Goal: Task Accomplishment & Management: Manage account settings

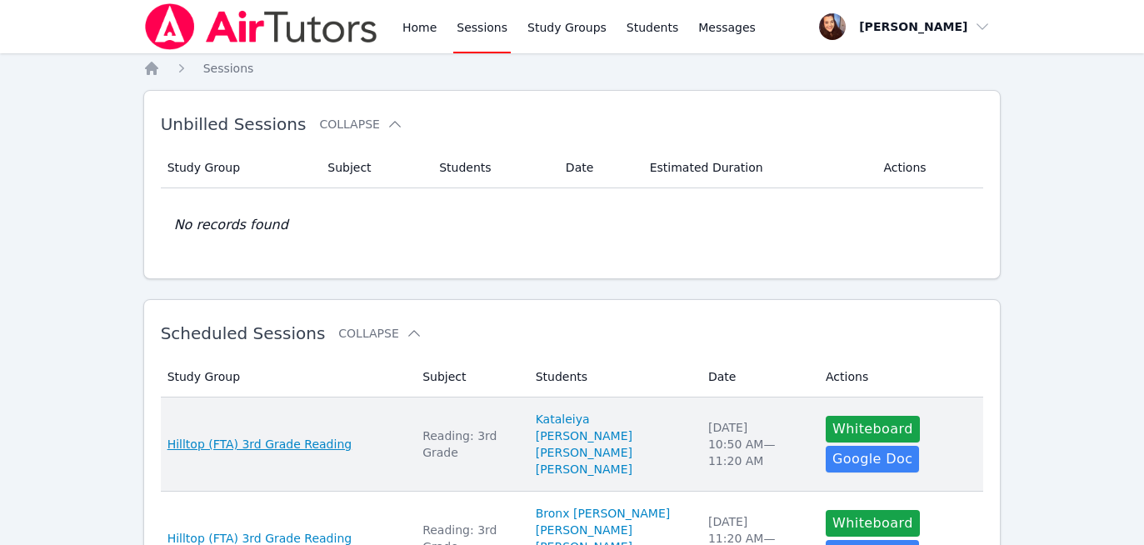
click at [292, 441] on span "Hilltop (FTA) 3rd Grade Reading" at bounding box center [259, 444] width 185 height 17
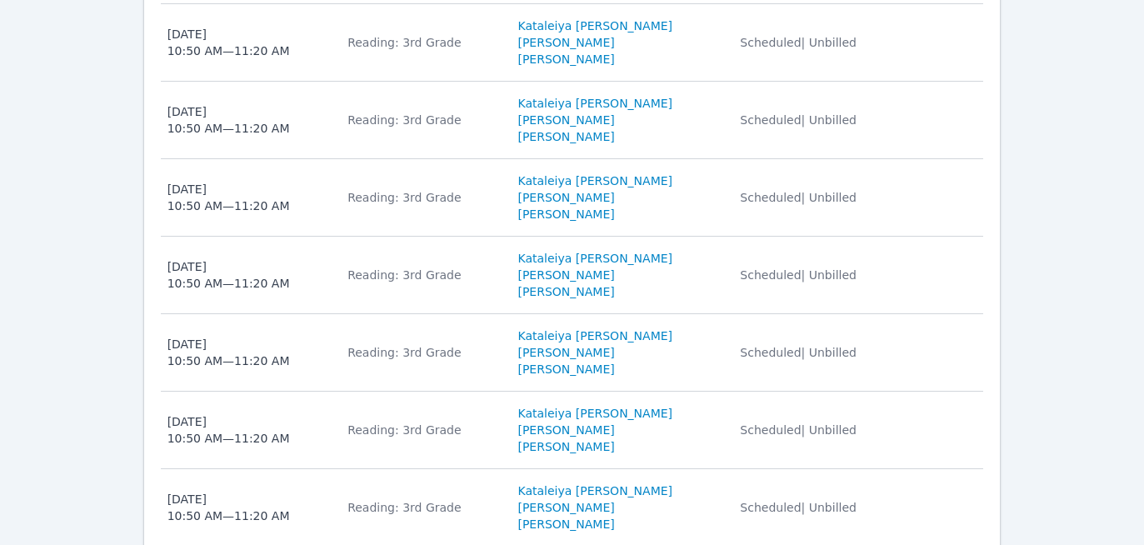
scroll to position [414, 0]
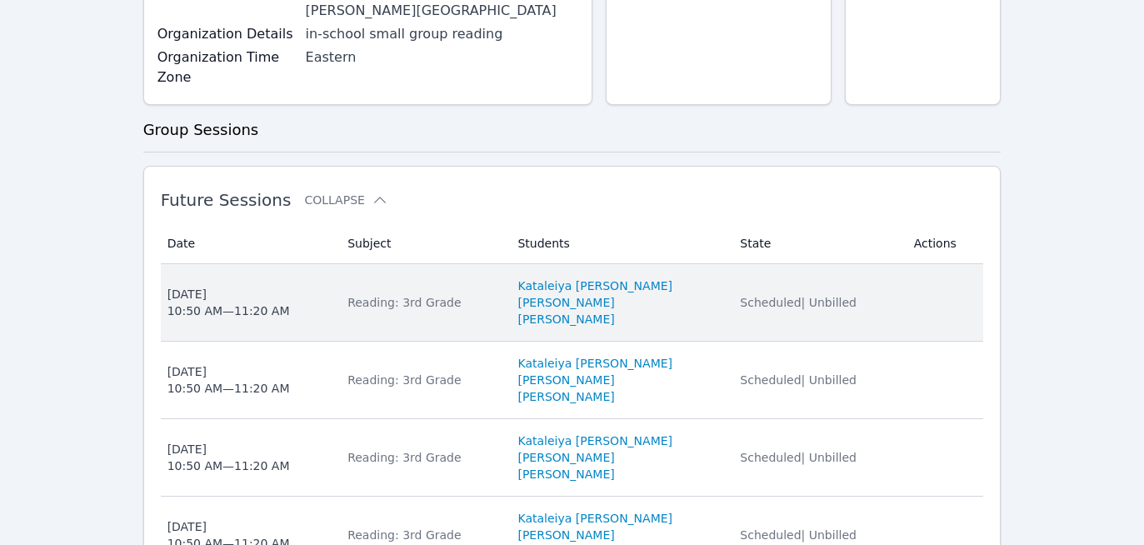
click at [669, 296] on li "Yilver Perez-Mauricio" at bounding box center [618, 302] width 202 height 17
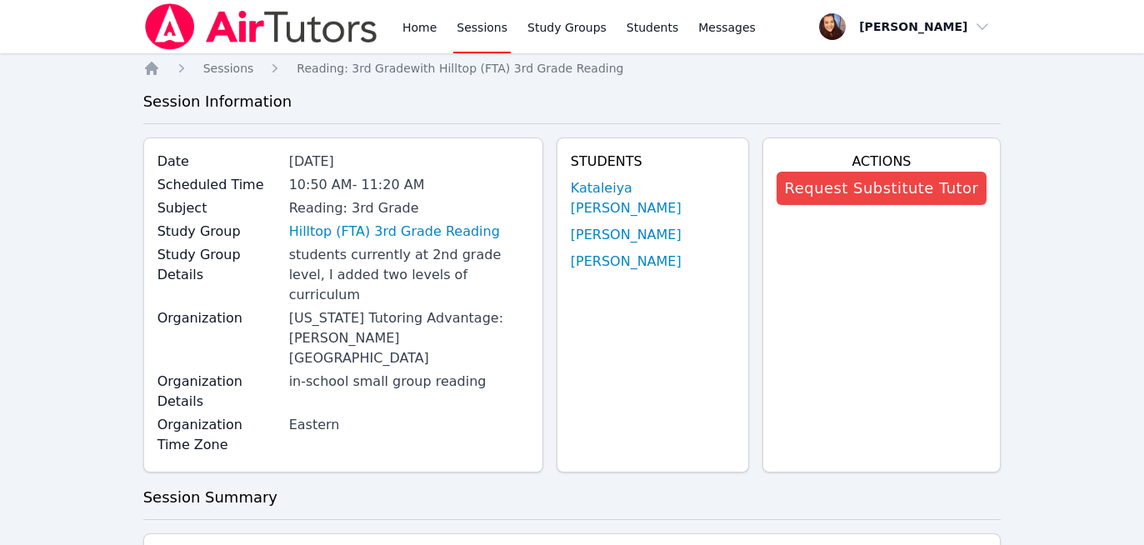
click at [226, 308] on div "Organization Florida Tutoring Advantage: Hardee School District" at bounding box center [342, 339] width 371 height 63
click at [541, 28] on link "Study Groups" at bounding box center [567, 26] width 86 height 53
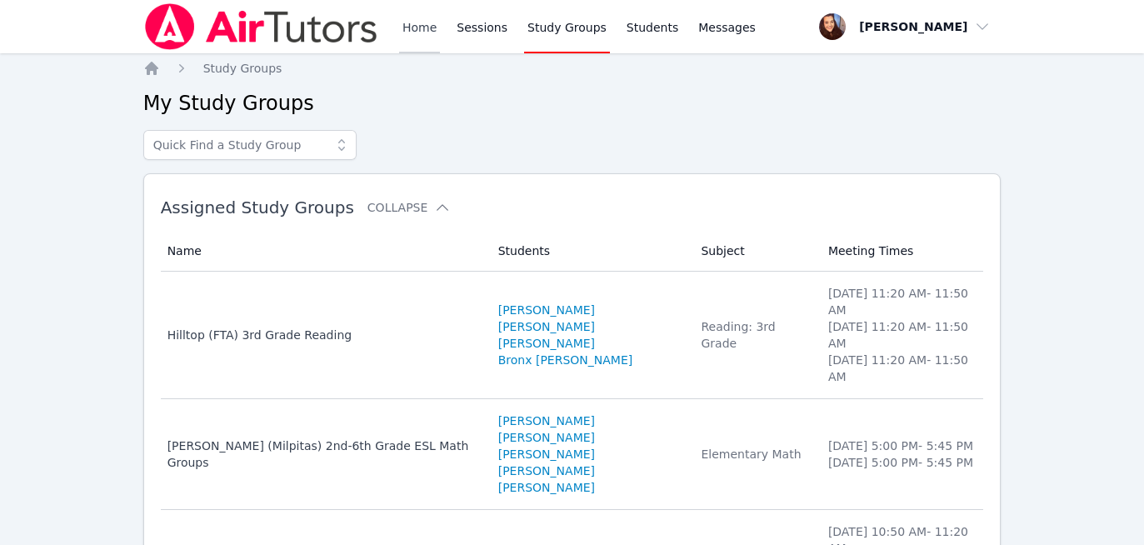
click at [423, 32] on link "Home" at bounding box center [419, 26] width 41 height 53
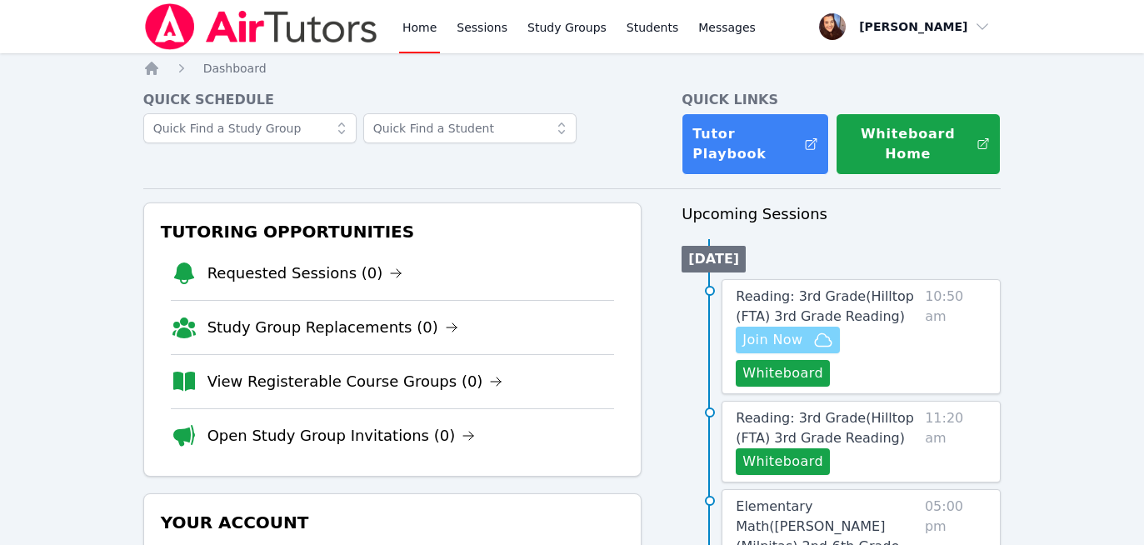
click at [773, 341] on span "Join Now" at bounding box center [772, 340] width 60 height 20
click at [477, 27] on link "Sessions" at bounding box center [481, 26] width 57 height 53
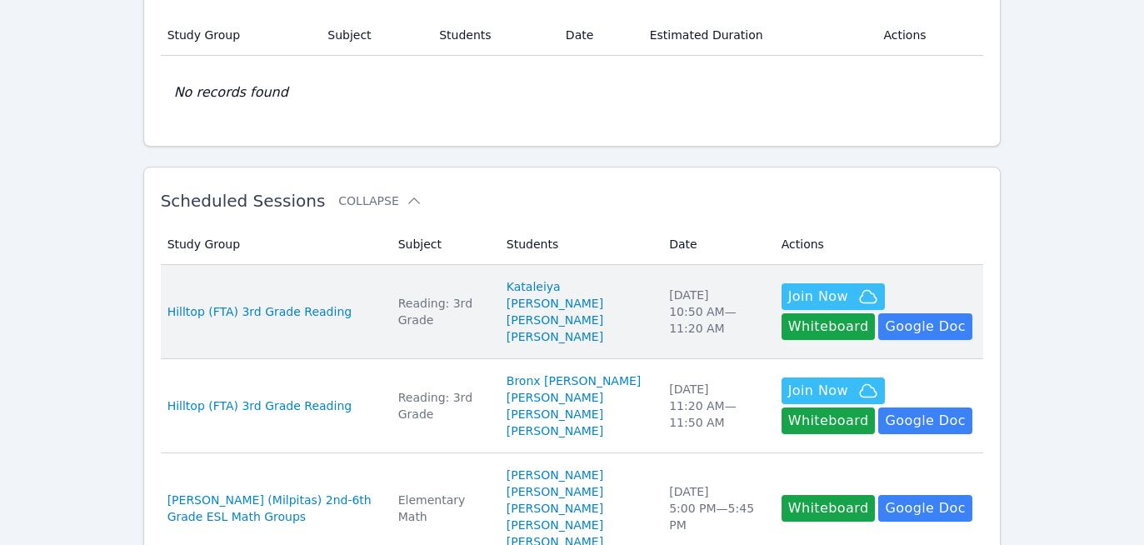
scroll to position [135, 0]
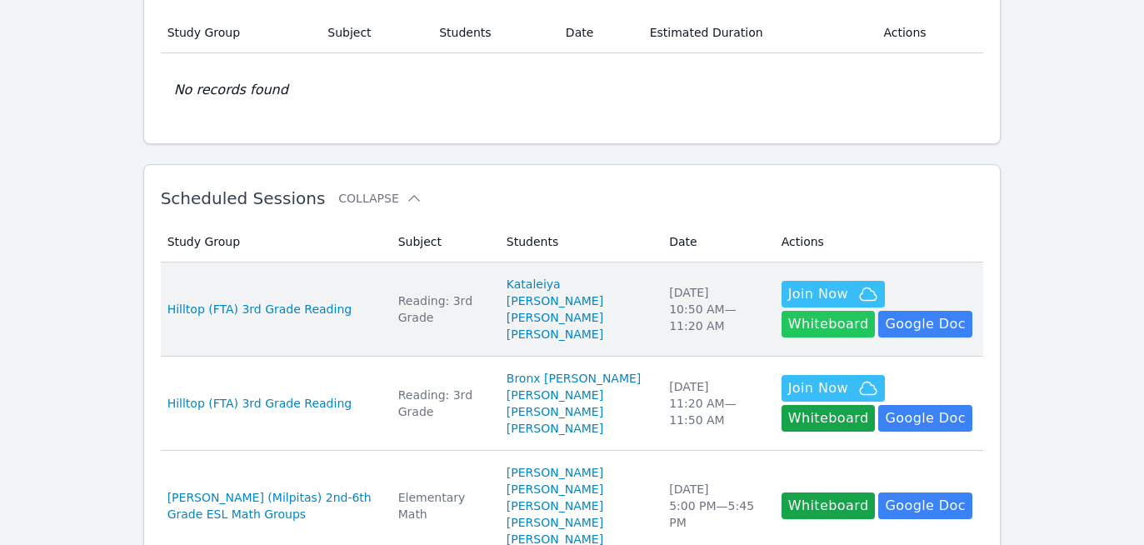
click at [866, 311] on button "Whiteboard" at bounding box center [828, 324] width 94 height 27
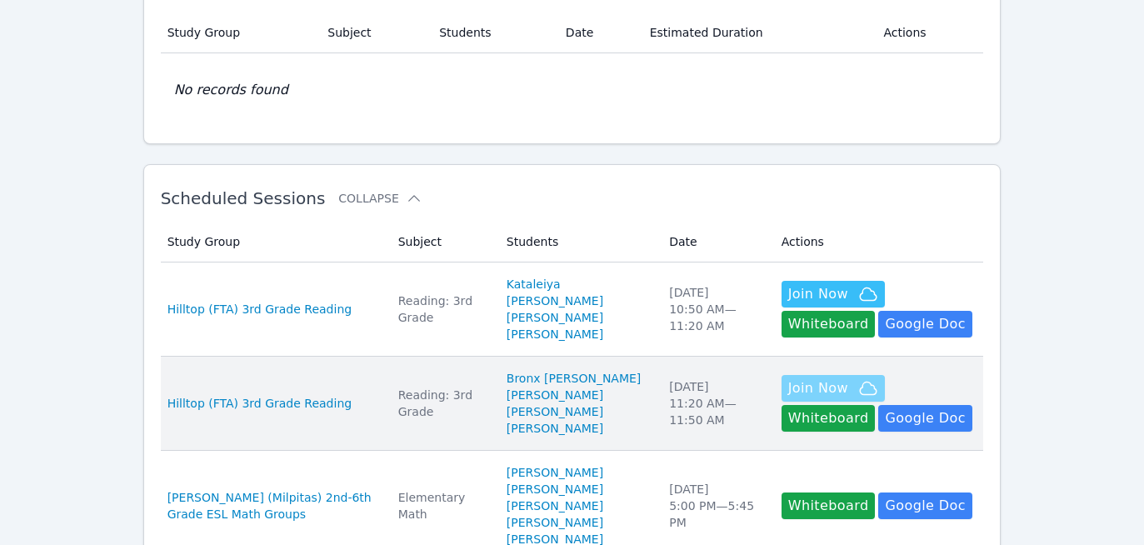
click at [788, 396] on span "Join Now" at bounding box center [818, 388] width 60 height 20
click at [875, 405] on button "Whiteboard" at bounding box center [828, 418] width 94 height 27
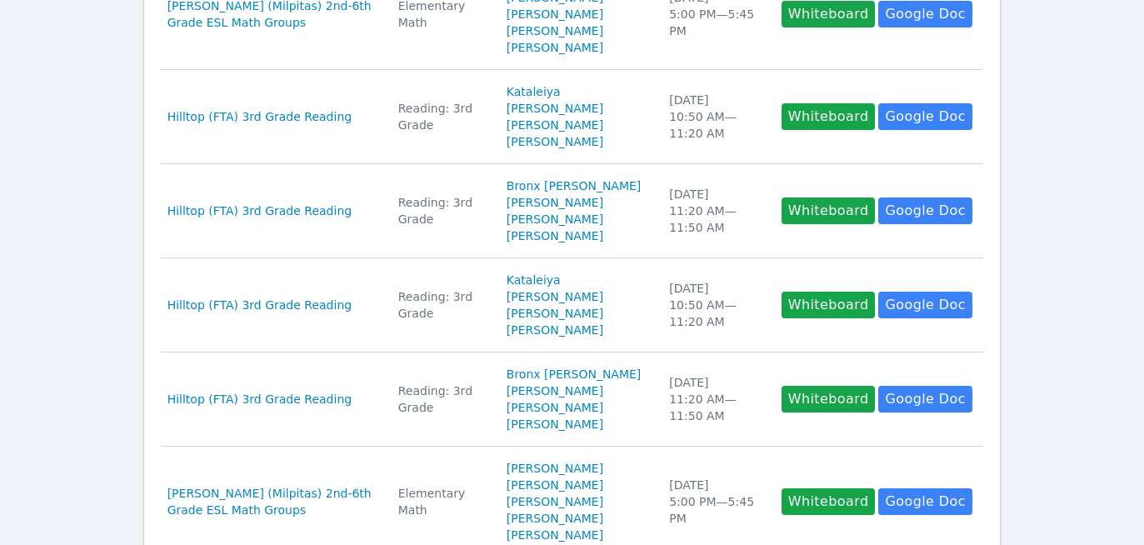
scroll to position [0, 0]
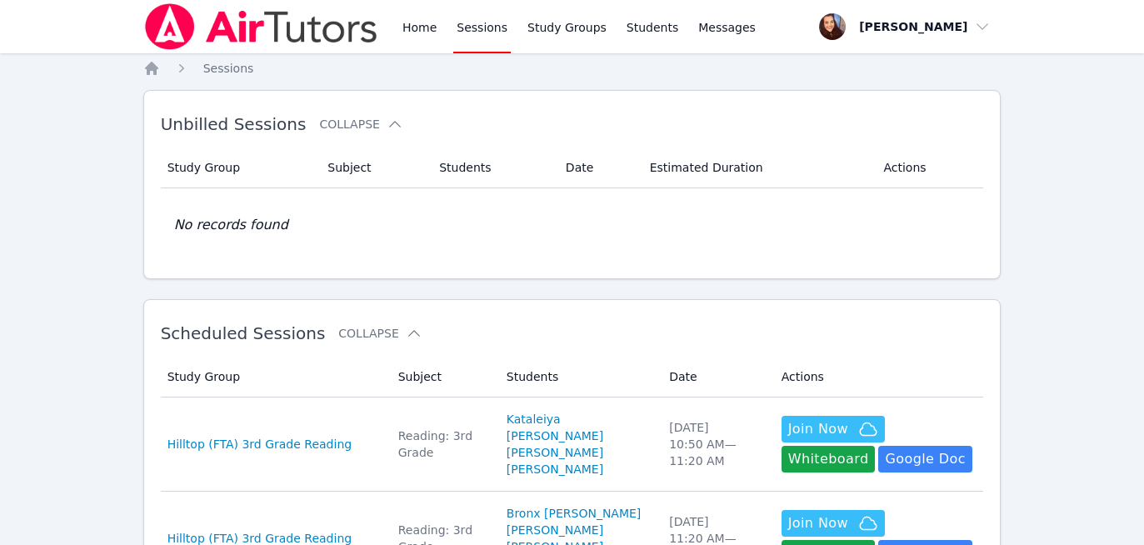
click at [477, 34] on link "Sessions" at bounding box center [481, 26] width 57 height 53
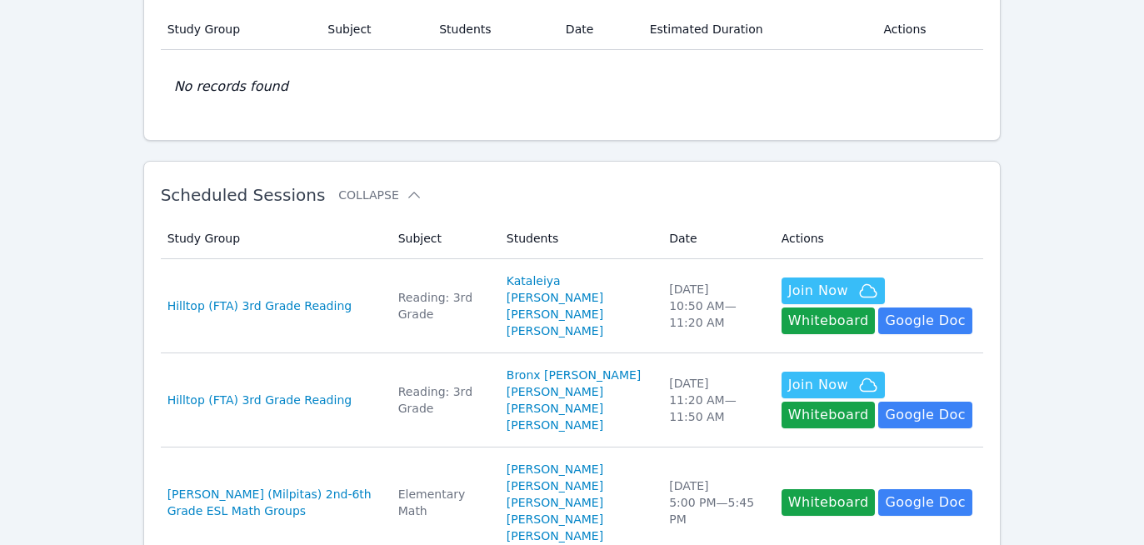
scroll to position [207, 0]
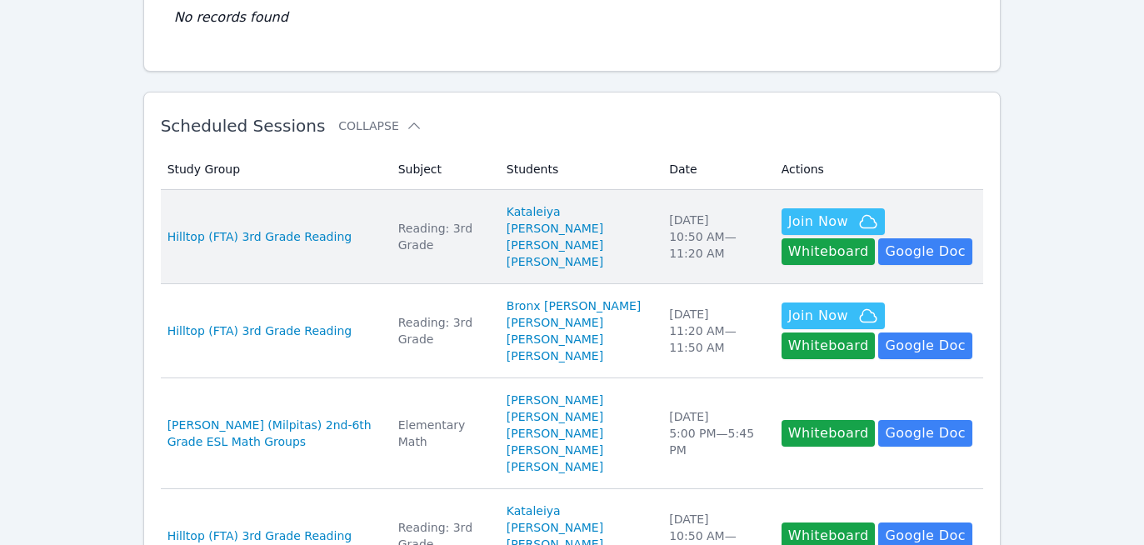
click at [677, 241] on div "Tue Sep 30 10:50 AM — 11:20 AM" at bounding box center [715, 237] width 92 height 50
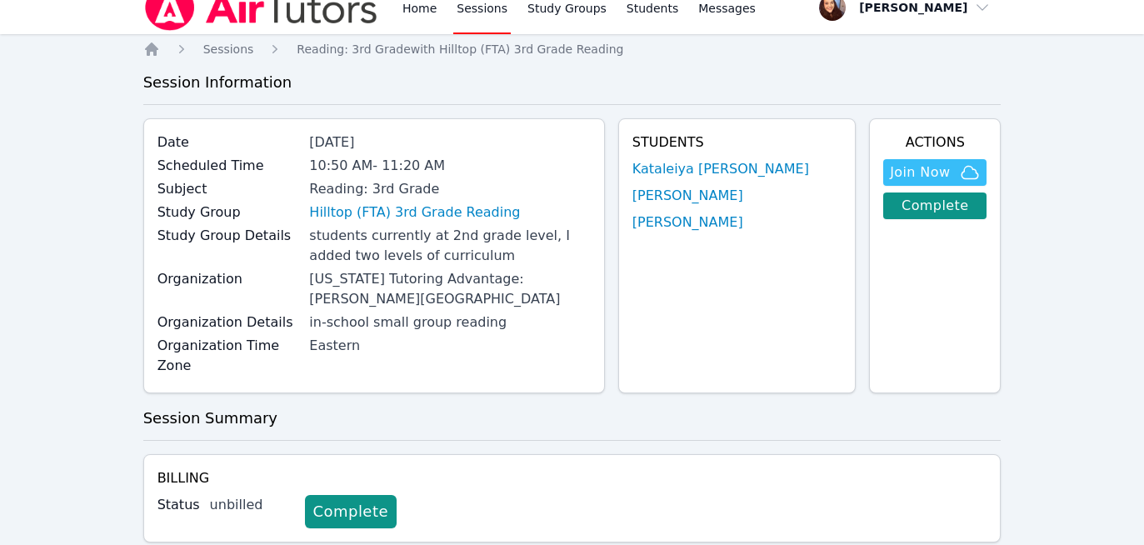
scroll to position [20, 0]
click at [895, 211] on link "Complete" at bounding box center [934, 205] width 103 height 27
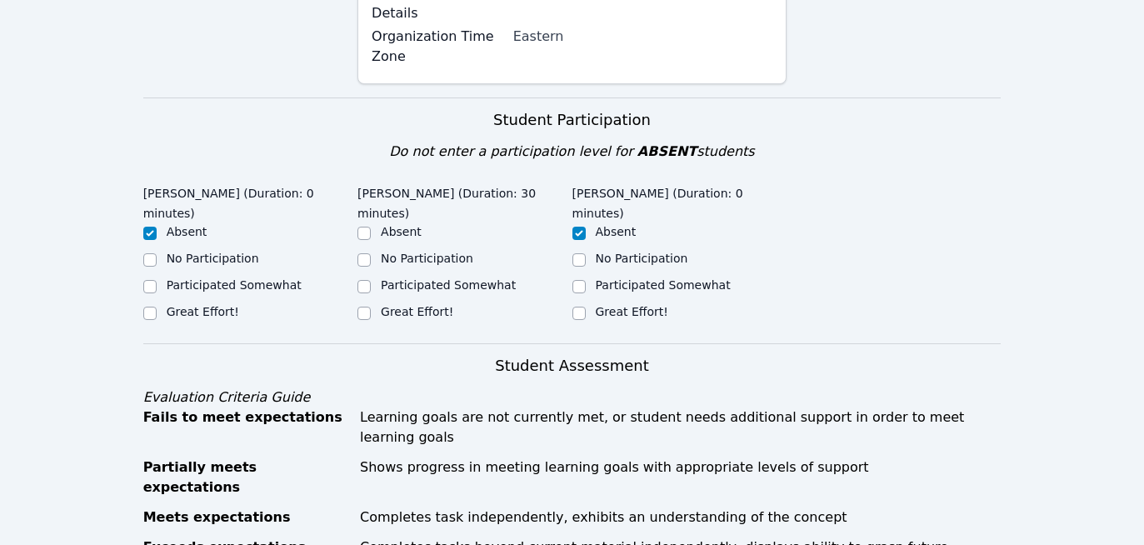
scroll to position [379, 0]
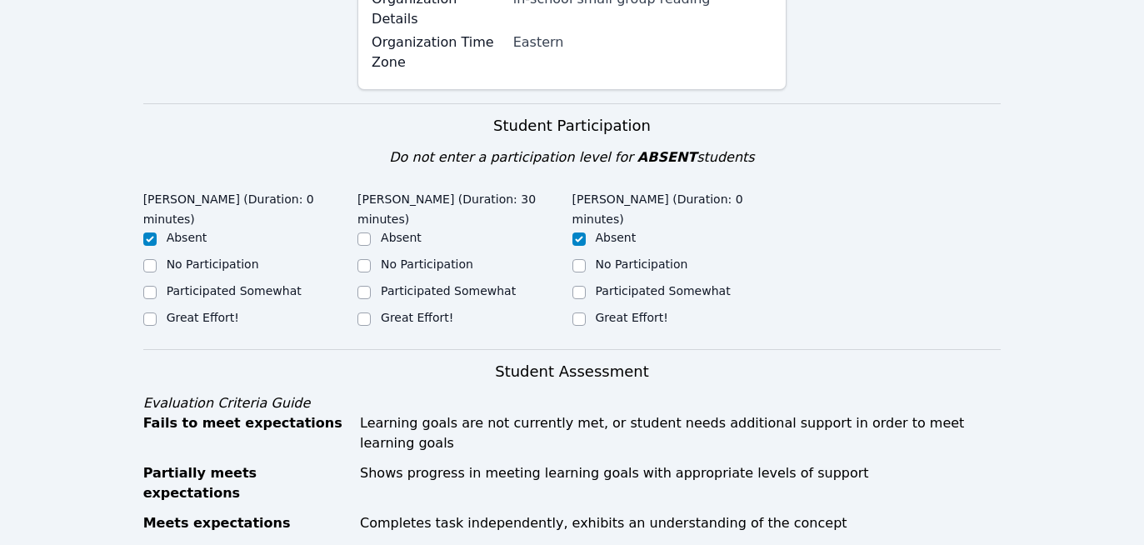
click at [388, 311] on label "Great Effort!" at bounding box center [417, 317] width 72 height 13
click at [371, 312] on input "Great Effort!" at bounding box center [363, 318] width 13 height 13
checkbox input "true"
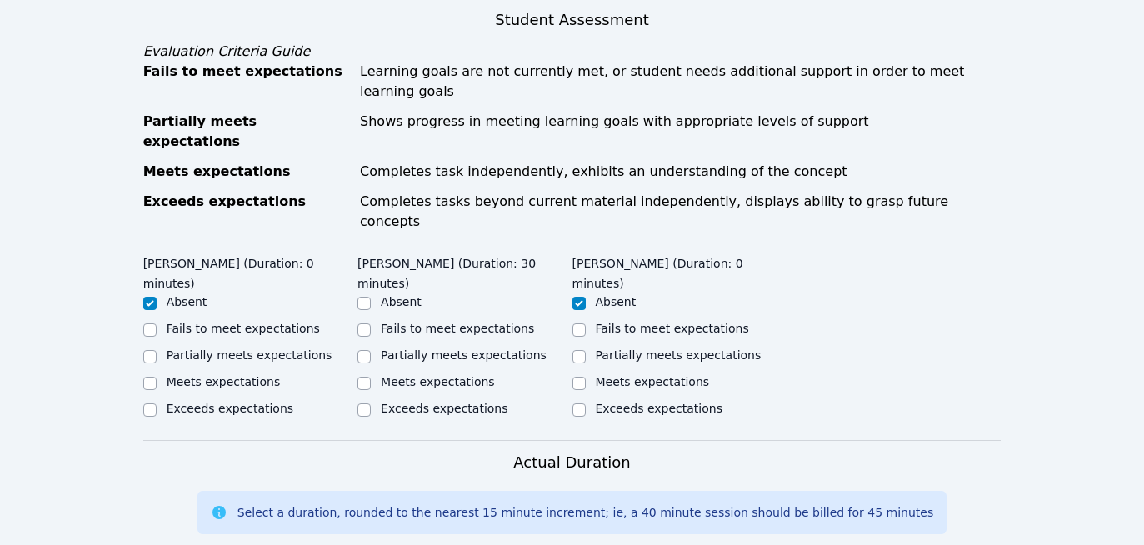
scroll to position [735, 0]
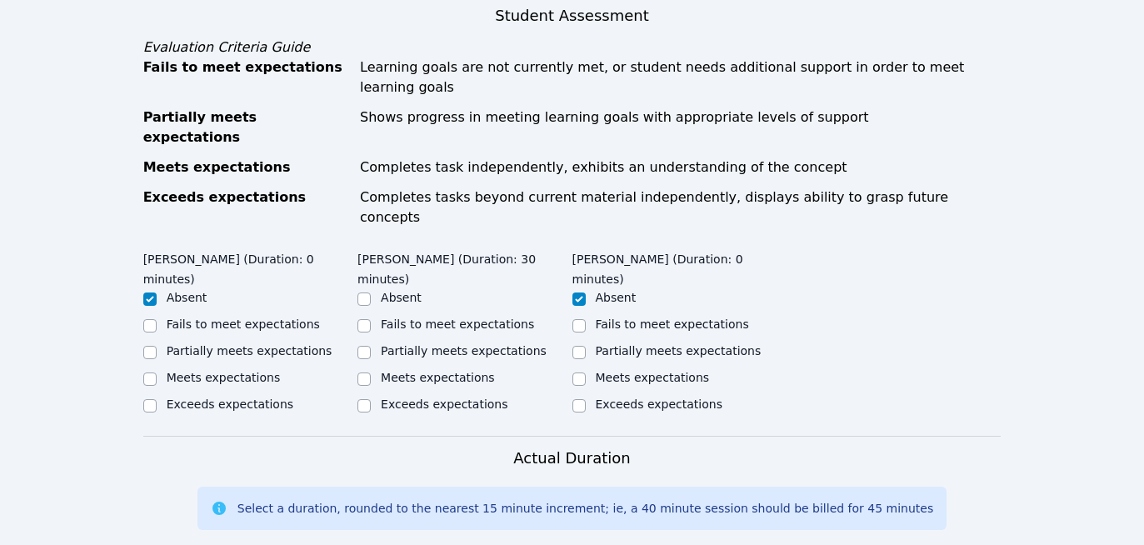
click at [383, 397] on label "Exceeds expectations" at bounding box center [444, 403] width 127 height 13
click at [371, 399] on input "Exceeds expectations" at bounding box center [363, 405] width 13 height 13
checkbox input "true"
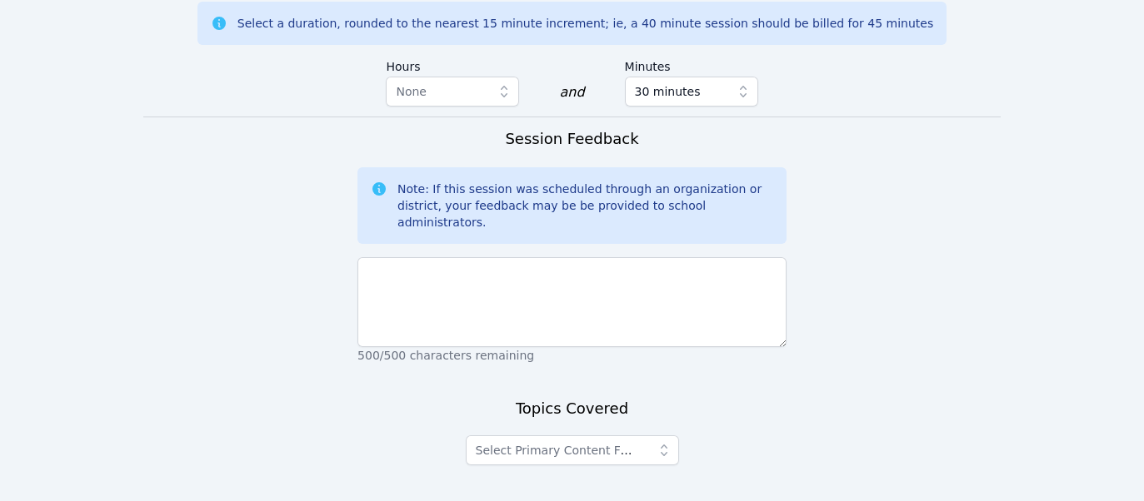
scroll to position [1258, 0]
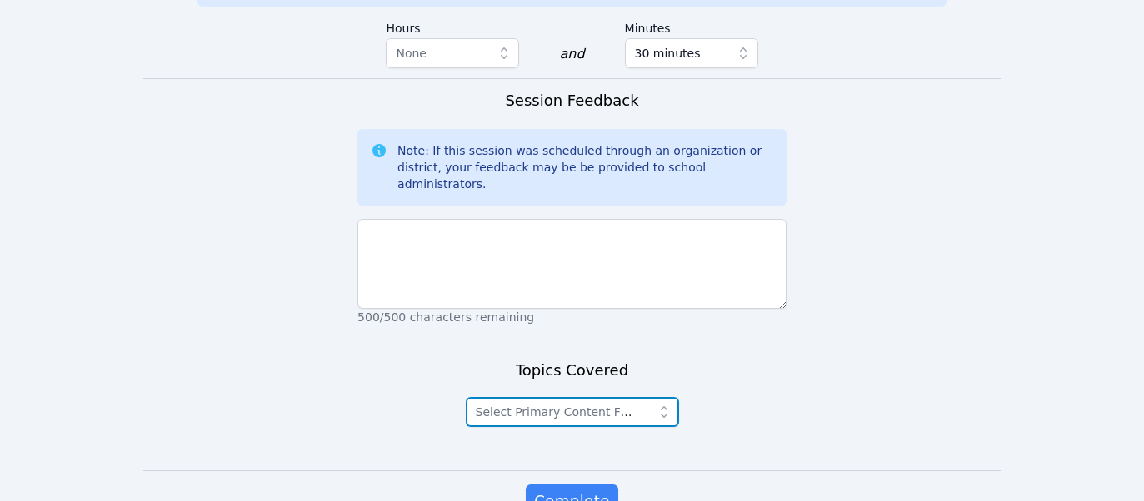
click at [531, 402] on span "Select Primary Content Focus" at bounding box center [557, 412] width 163 height 20
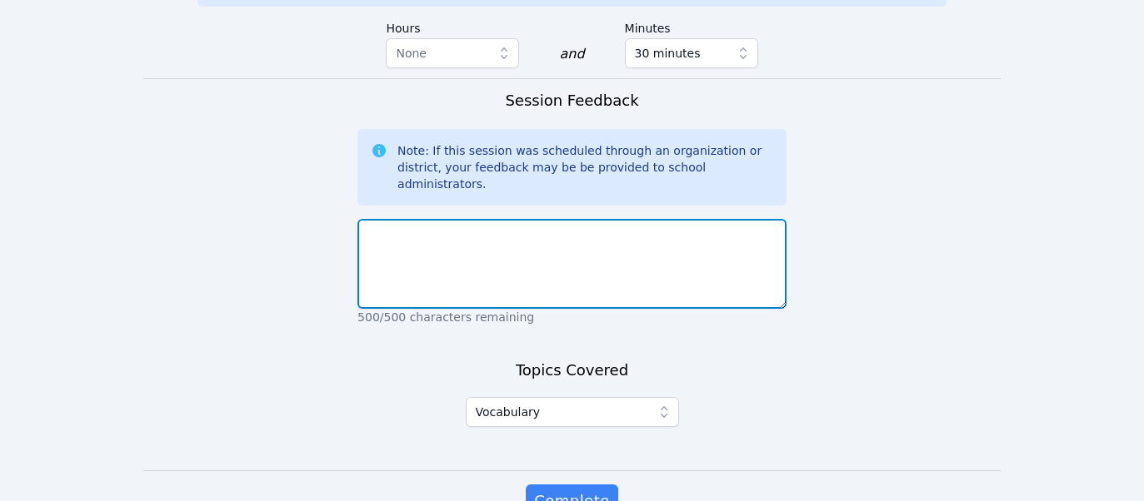
click at [420, 219] on textarea at bounding box center [571, 264] width 429 height 90
type textarea "Today we introduced the whiteboard tools."
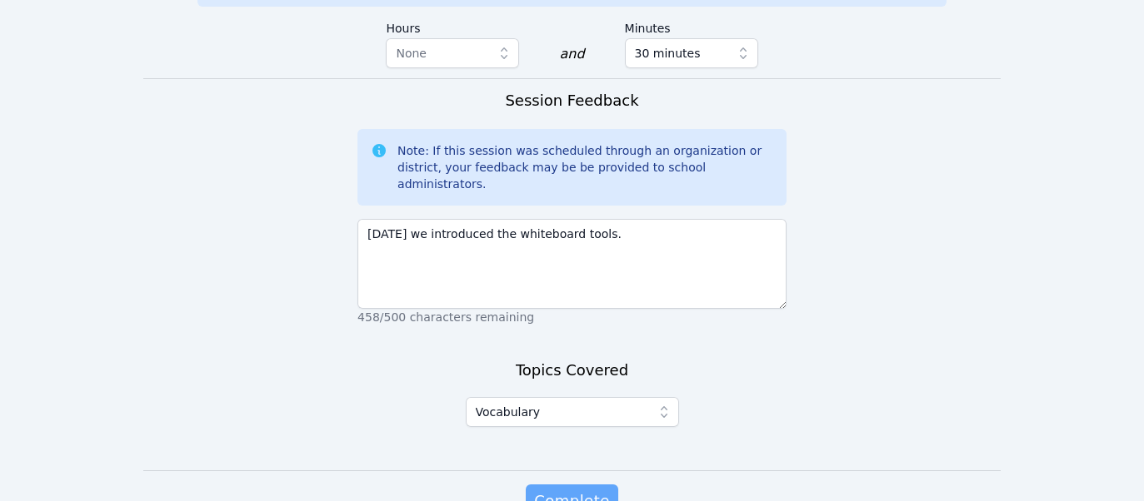
click at [569, 490] on span "Complete" at bounding box center [571, 501] width 75 height 23
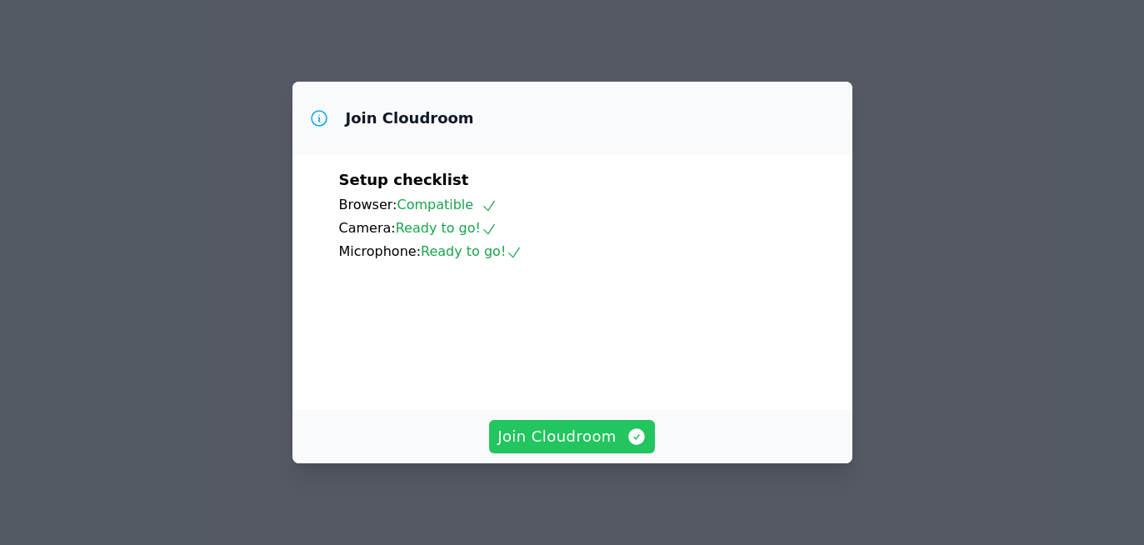
click at [571, 433] on span "Join Cloudroom" at bounding box center [571, 436] width 149 height 23
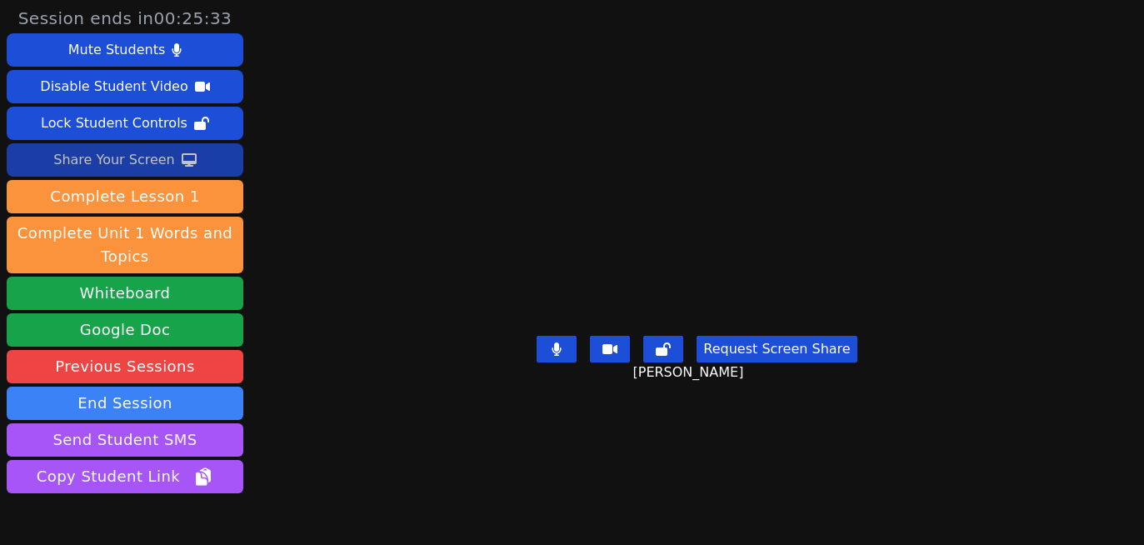
click at [122, 153] on div "Share Your Screen" at bounding box center [114, 160] width 122 height 27
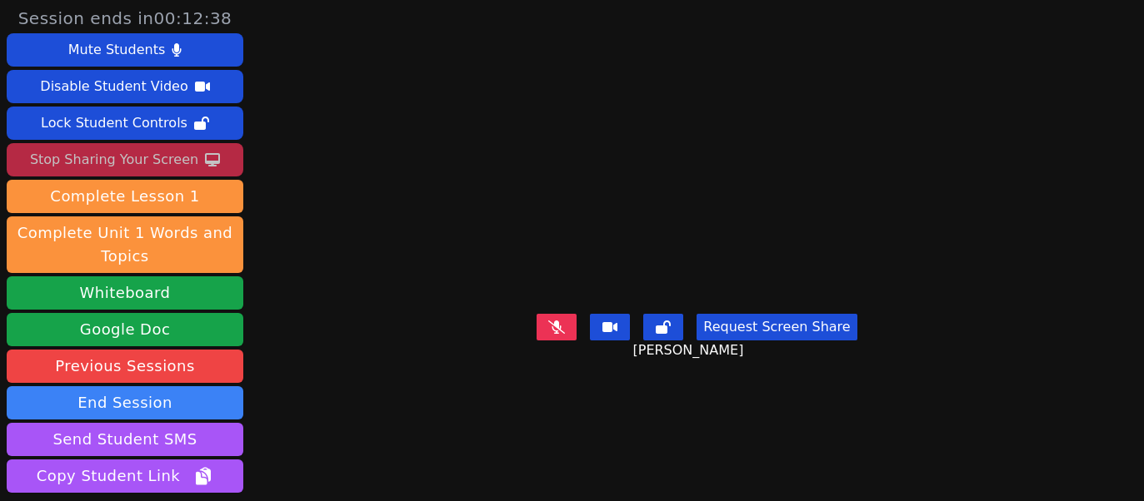
click at [546, 341] on button at bounding box center [556, 327] width 40 height 27
click at [767, 341] on button "Request Screen Share" at bounding box center [776, 327] width 160 height 27
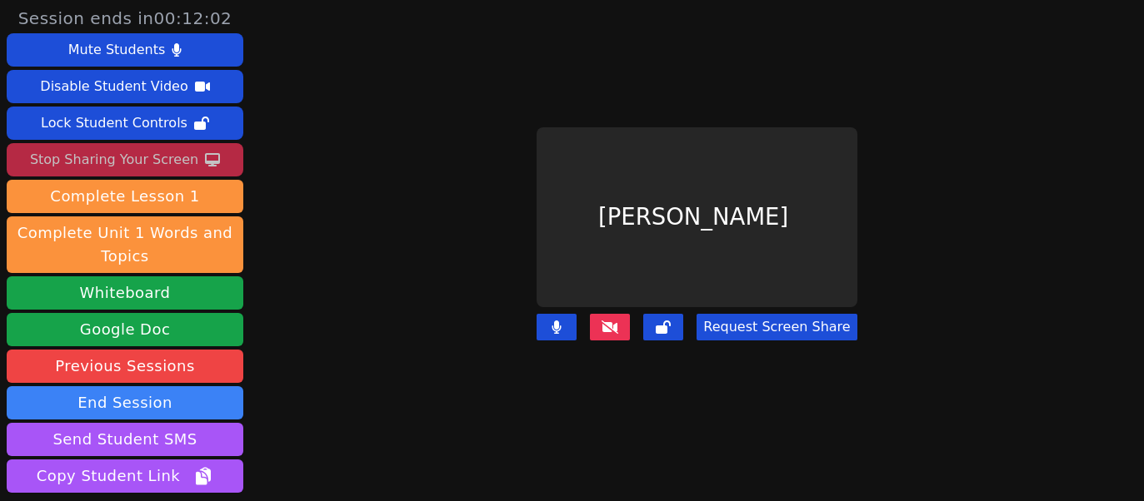
click at [740, 329] on button "Request Screen Share" at bounding box center [776, 327] width 160 height 27
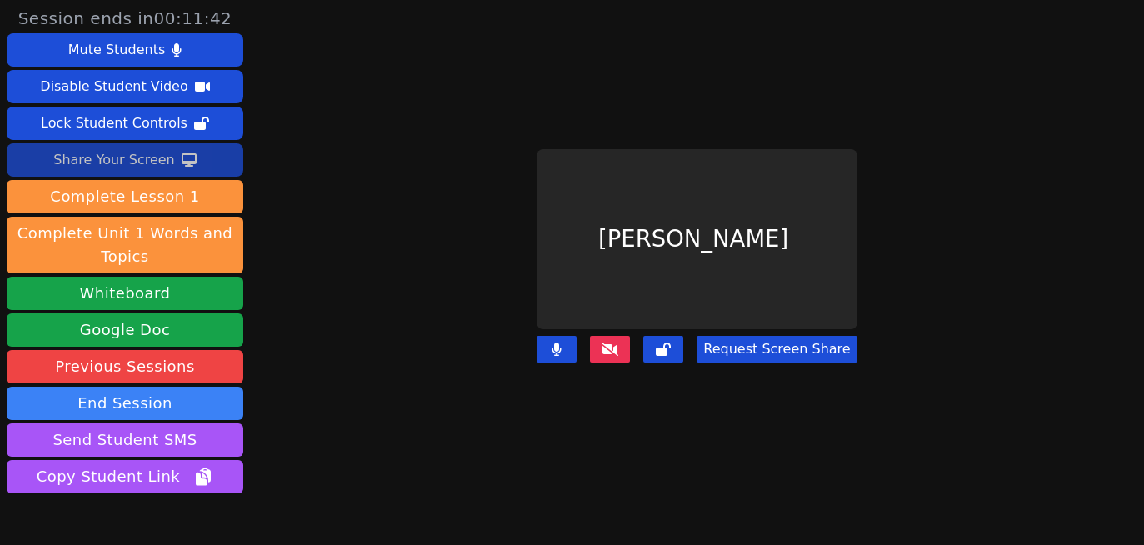
scroll to position [92, 0]
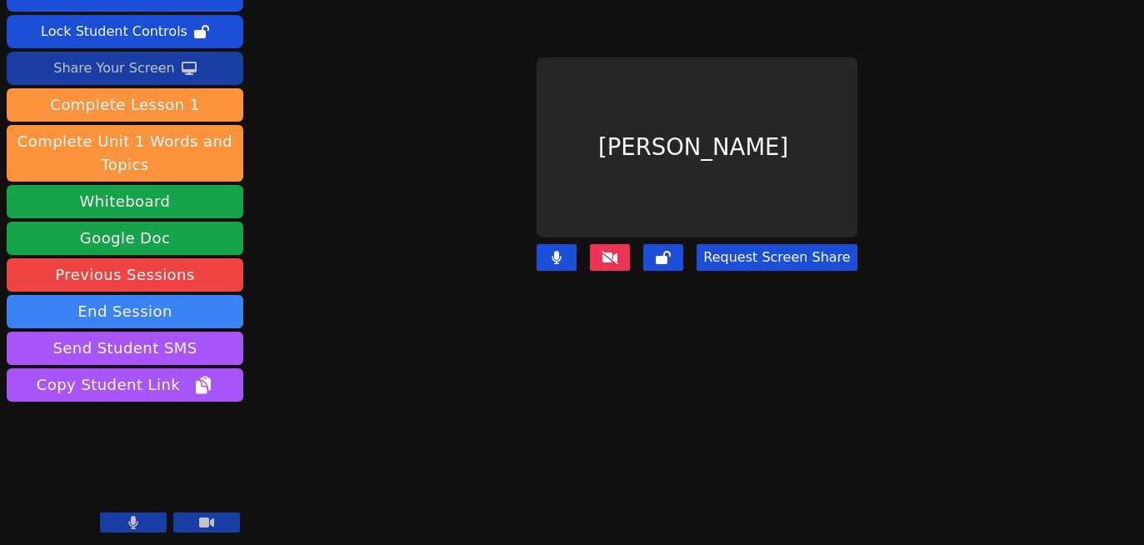
click at [616, 262] on button at bounding box center [610, 257] width 40 height 27
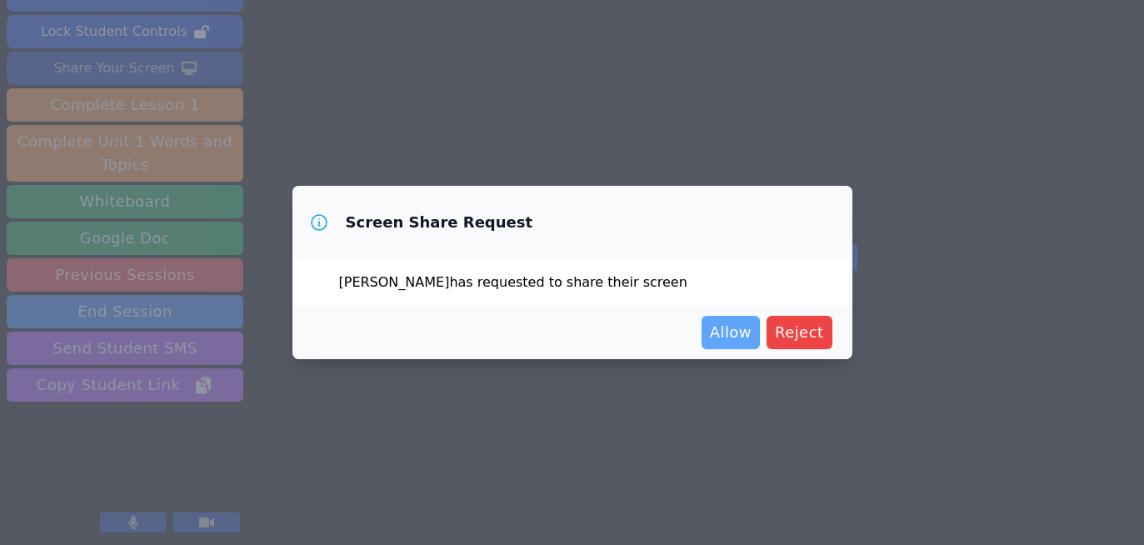
click at [715, 335] on span "Allow" at bounding box center [731, 332] width 42 height 23
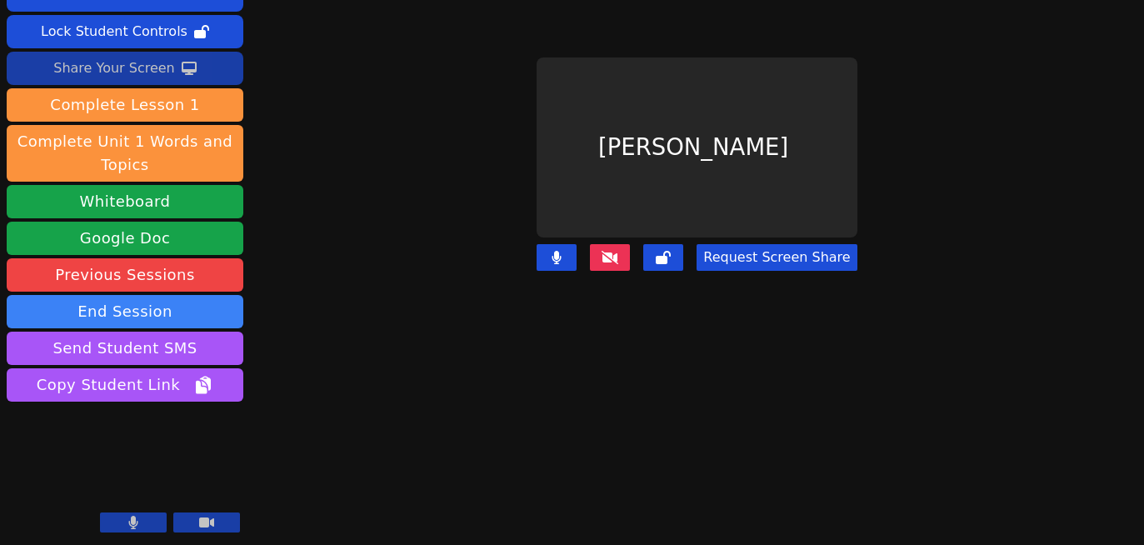
click at [618, 251] on icon at bounding box center [609, 257] width 17 height 13
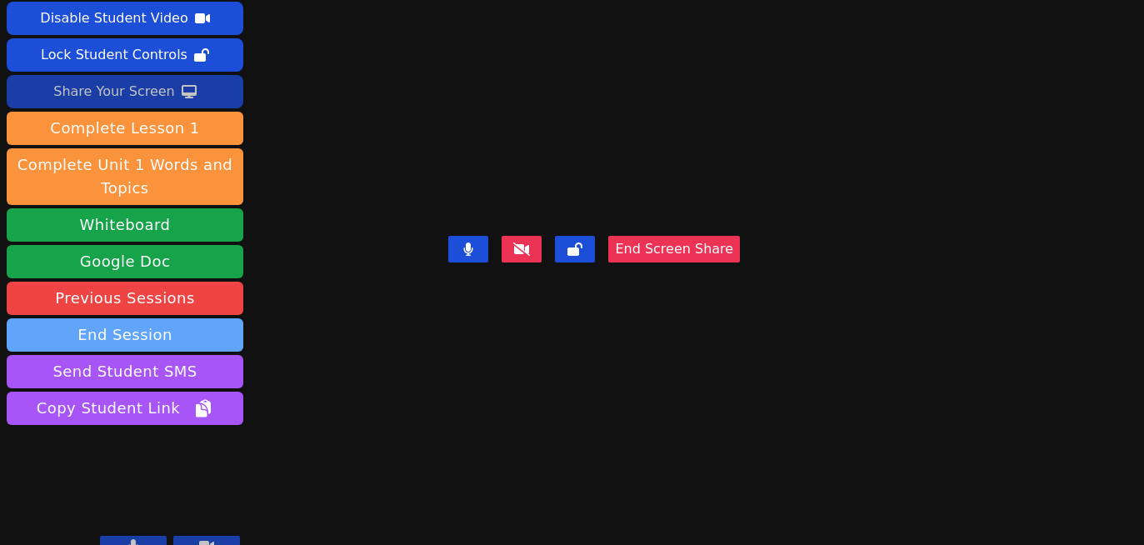
click at [84, 318] on button "End Session" at bounding box center [125, 334] width 237 height 33
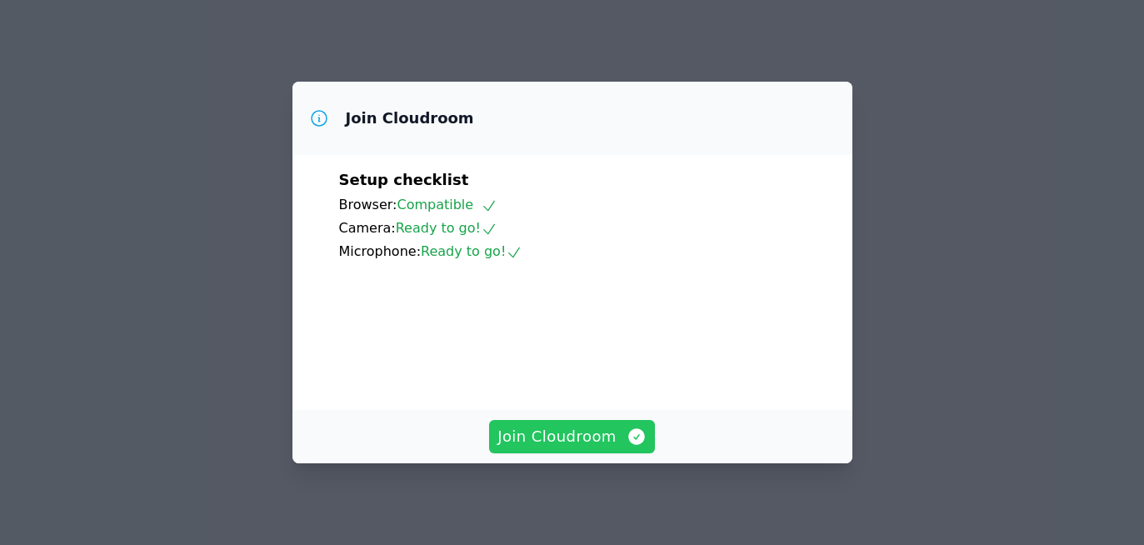
click at [561, 443] on span "Join Cloudroom" at bounding box center [571, 436] width 149 height 23
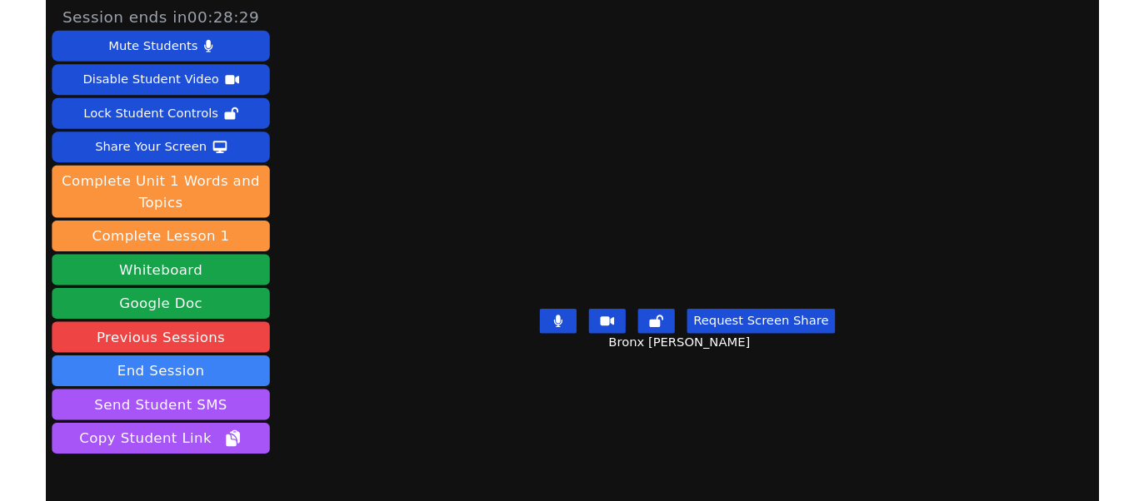
scroll to position [92, 0]
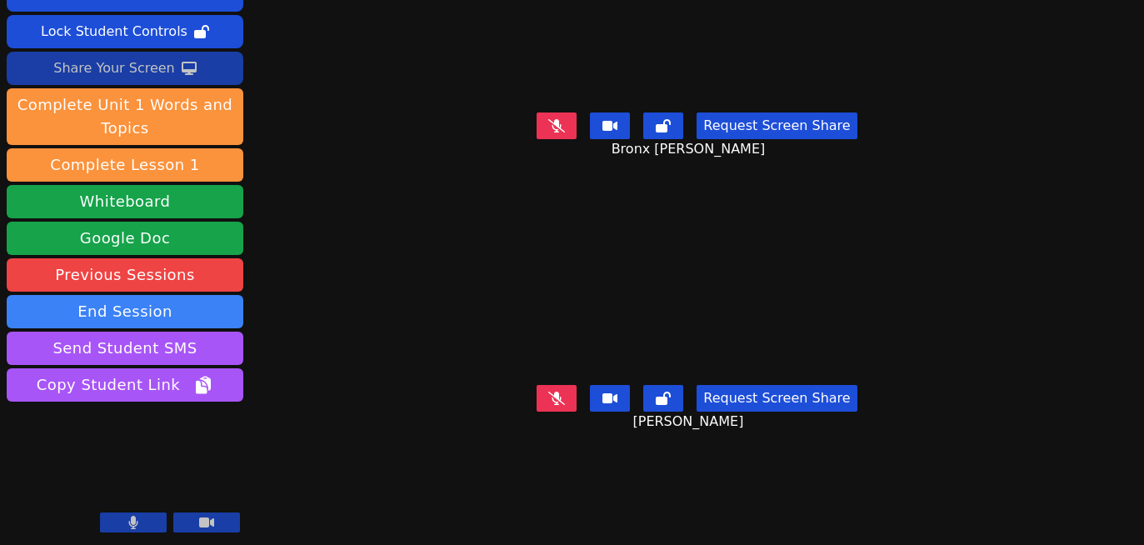
click at [121, 67] on div "Share Your Screen" at bounding box center [114, 68] width 122 height 27
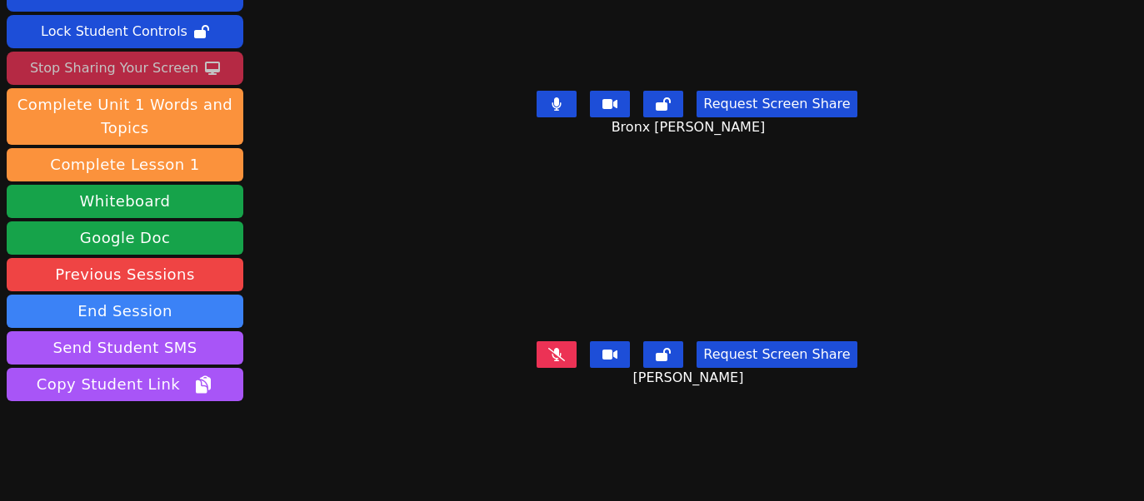
click at [553, 120] on div "Request Screen Share Bronx [PERSON_NAME]" at bounding box center [696, 117] width 511 height 67
click at [547, 112] on button at bounding box center [556, 104] width 40 height 27
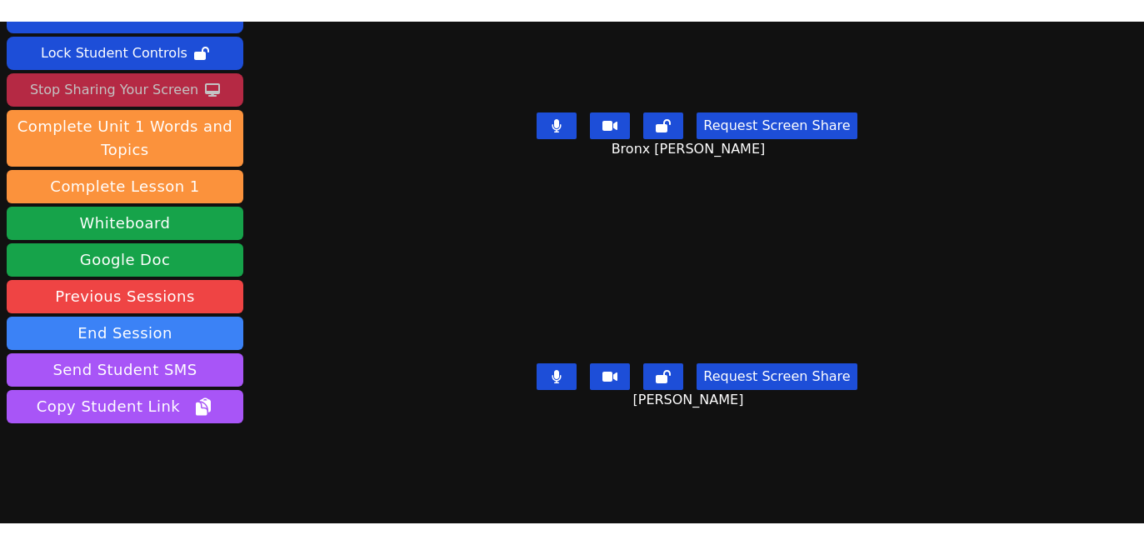
scroll to position [0, 0]
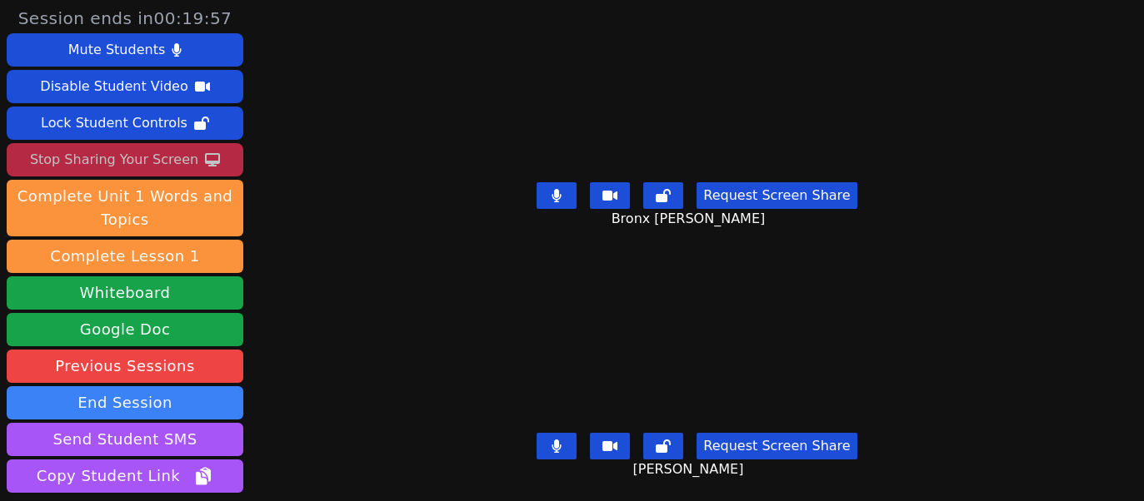
click at [552, 190] on button at bounding box center [556, 195] width 40 height 27
click at [556, 454] on button at bounding box center [556, 446] width 40 height 27
click at [553, 190] on button at bounding box center [556, 195] width 40 height 27
click at [559, 454] on button at bounding box center [556, 446] width 40 height 27
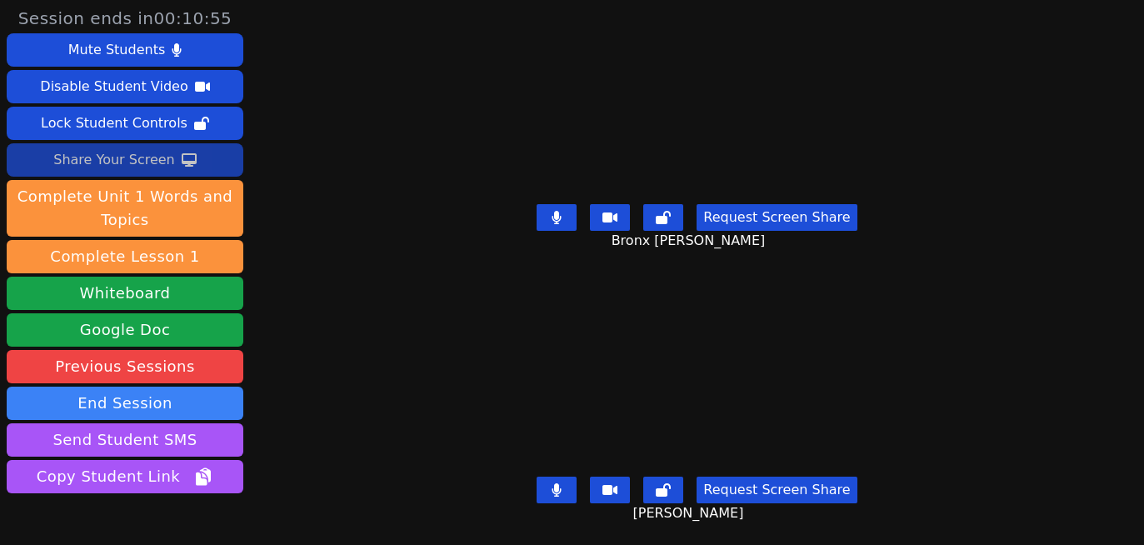
click at [765, 222] on button "Request Screen Share" at bounding box center [776, 217] width 160 height 27
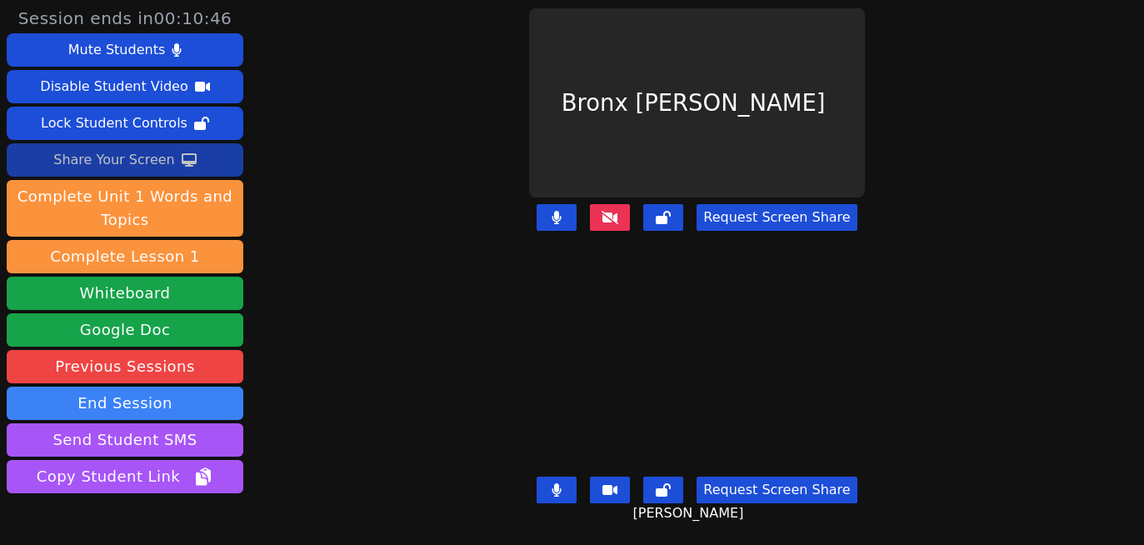
click at [618, 222] on icon at bounding box center [609, 217] width 17 height 13
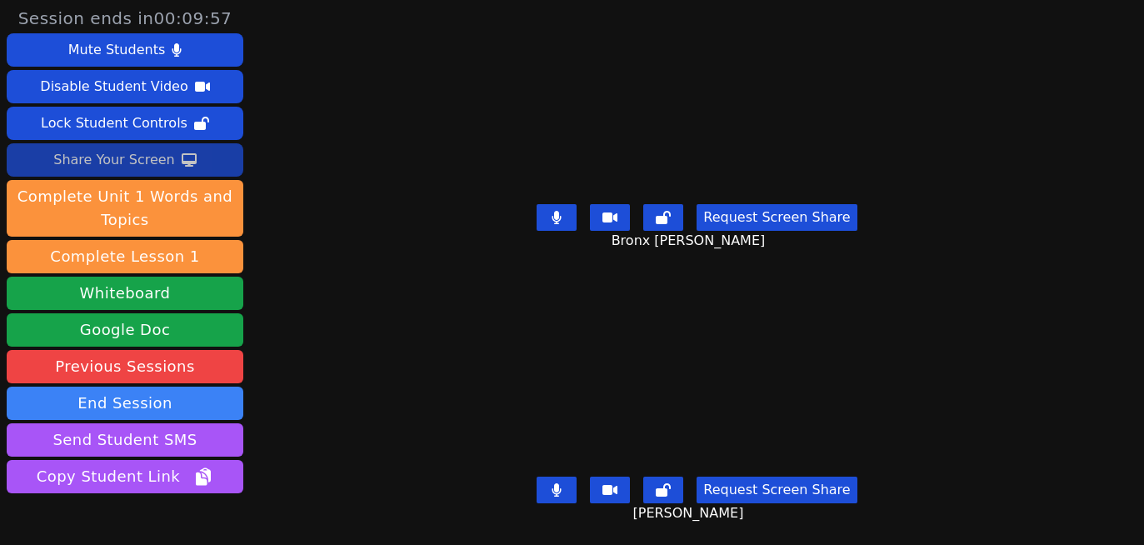
click at [116, 159] on div "Share Your Screen" at bounding box center [114, 160] width 122 height 27
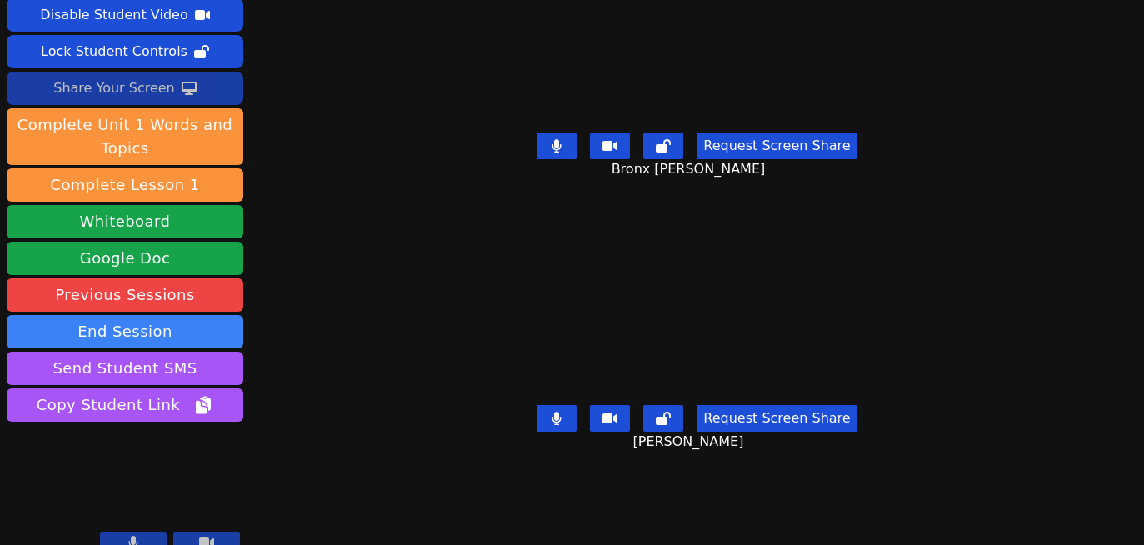
scroll to position [59, 0]
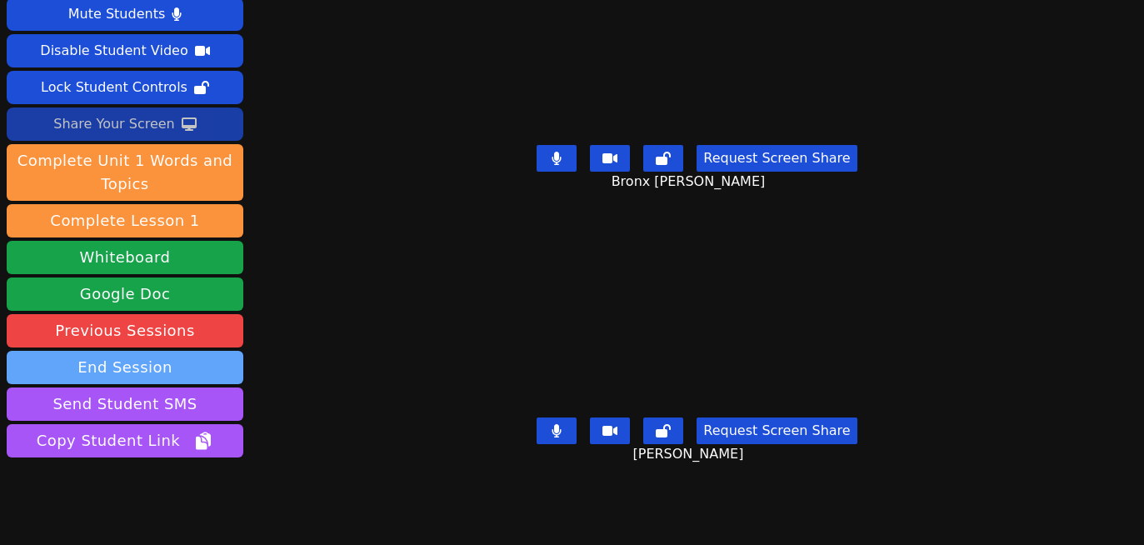
click at [147, 351] on button "End Session" at bounding box center [125, 367] width 237 height 33
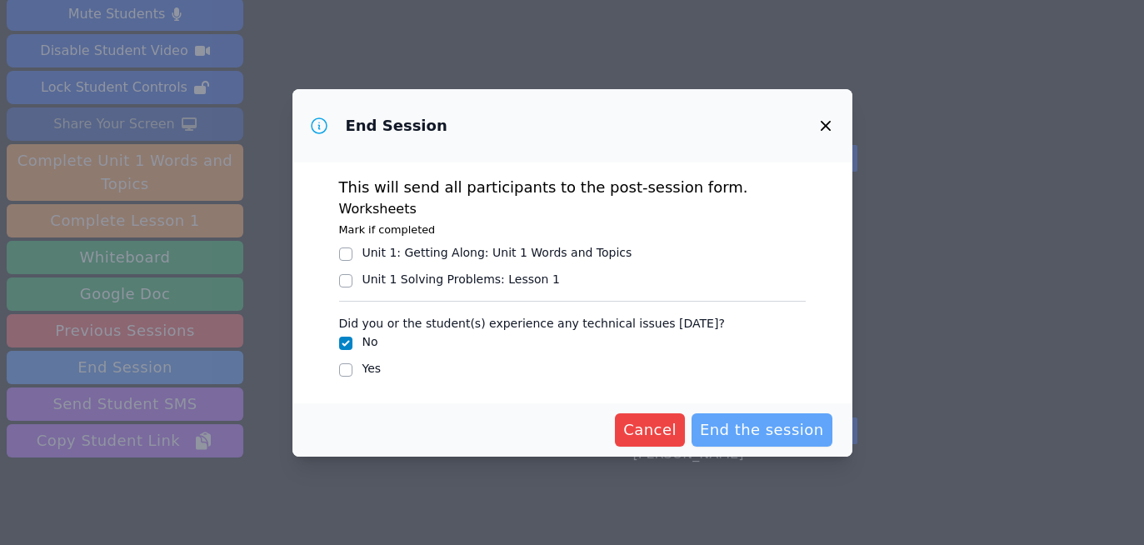
click at [765, 436] on span "End the session" at bounding box center [762, 429] width 124 height 23
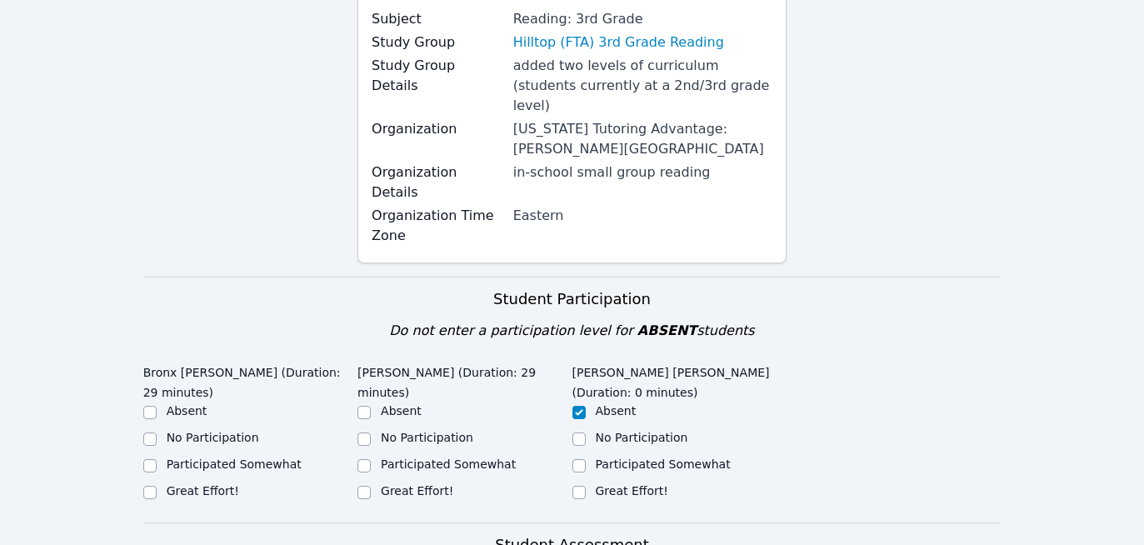
scroll to position [353, 0]
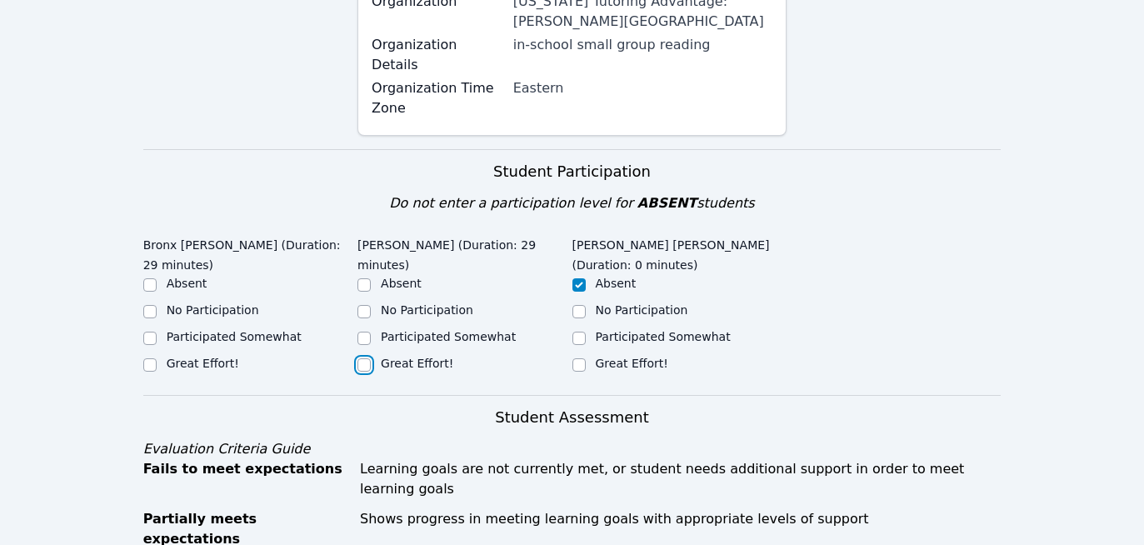
click at [367, 358] on input "Great Effort!" at bounding box center [363, 364] width 13 height 13
checkbox input "true"
click at [152, 358] on input "Great Effort!" at bounding box center [149, 364] width 13 height 13
checkbox input "true"
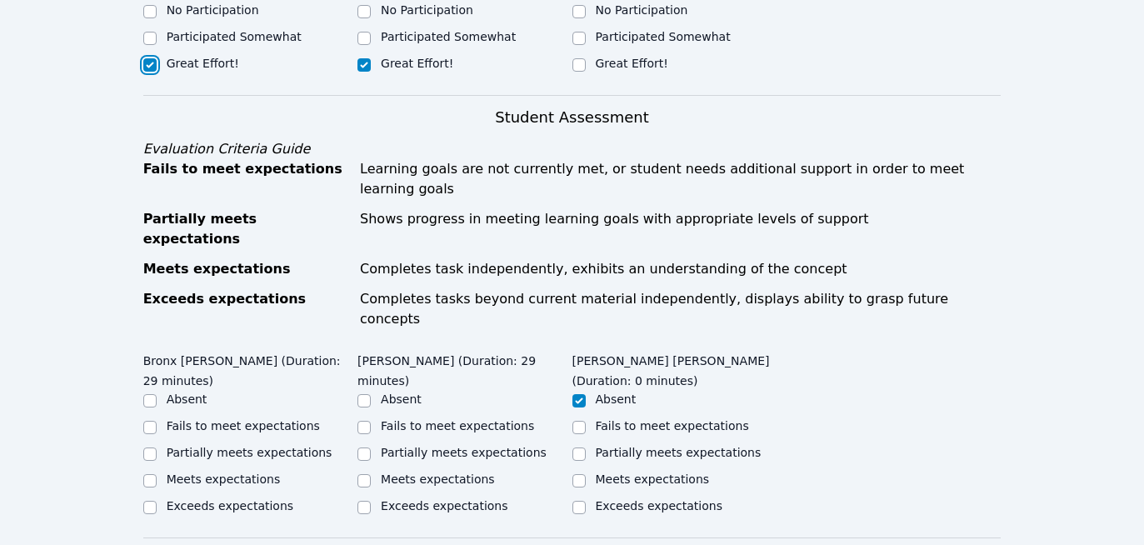
scroll to position [656, 0]
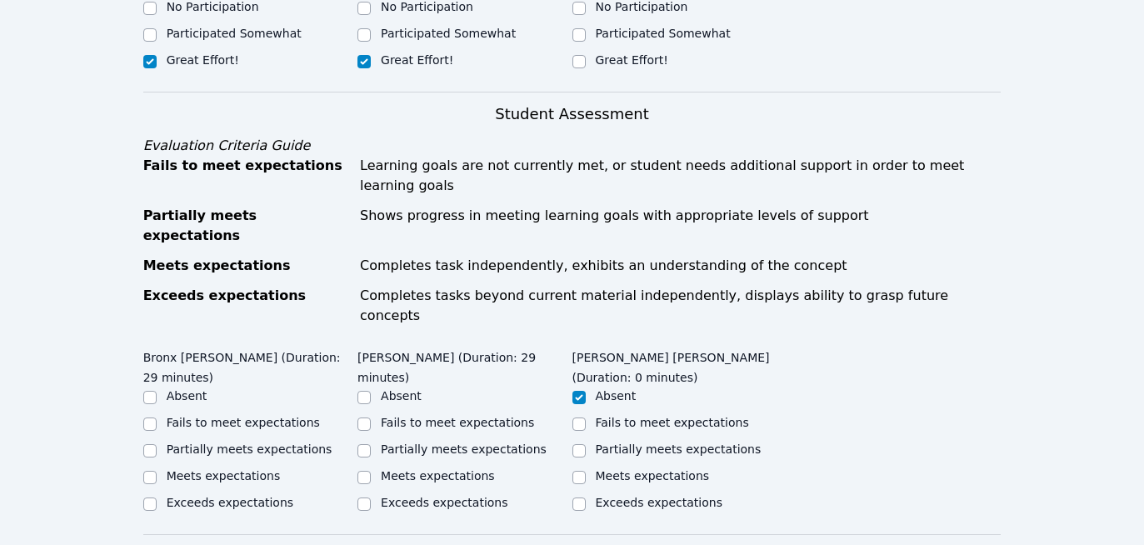
click at [177, 496] on label "Exceeds expectations" at bounding box center [230, 502] width 127 height 13
click at [157, 497] on input "Exceeds expectations" at bounding box center [149, 503] width 13 height 13
checkbox input "true"
click at [251, 469] on label "Meets expectations" at bounding box center [224, 475] width 114 height 13
click at [157, 471] on input "Meets expectations" at bounding box center [149, 477] width 13 height 13
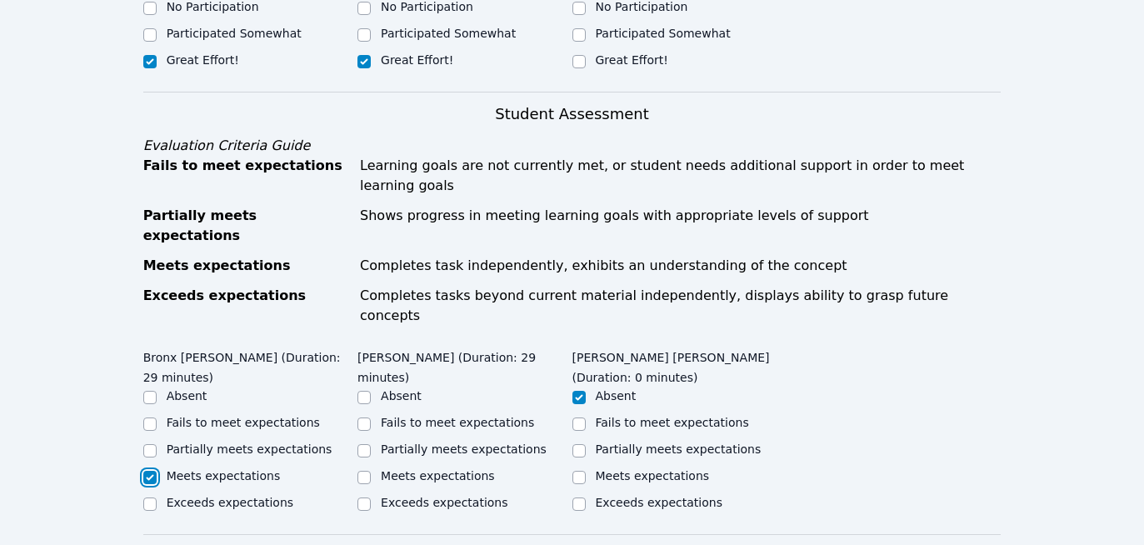
checkbox input "true"
checkbox input "false"
click at [386, 469] on label "Meets expectations" at bounding box center [438, 475] width 114 height 13
click at [371, 471] on input "Meets expectations" at bounding box center [363, 477] width 13 height 13
checkbox input "true"
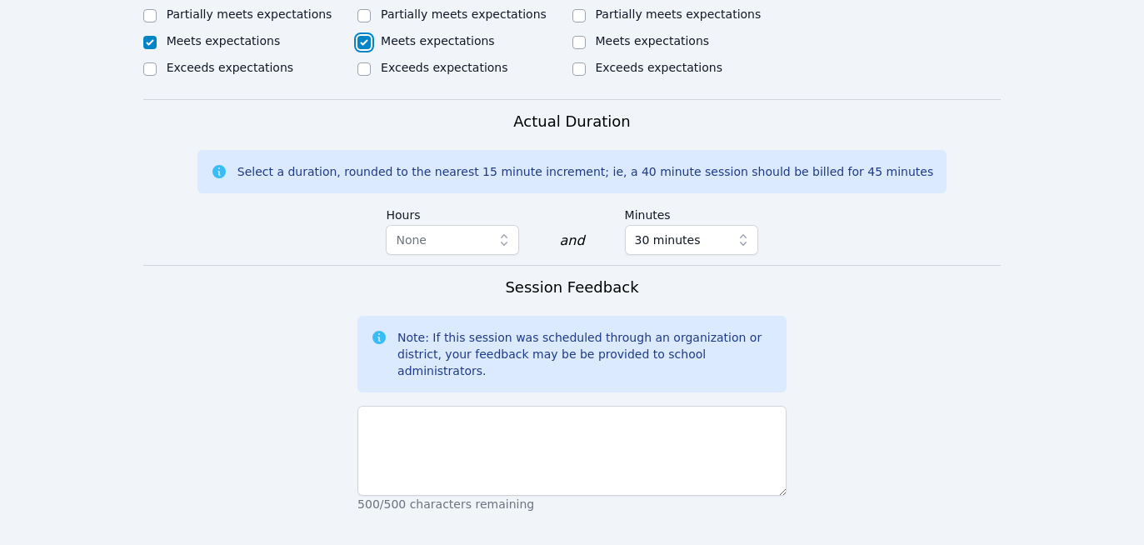
scroll to position [1093, 0]
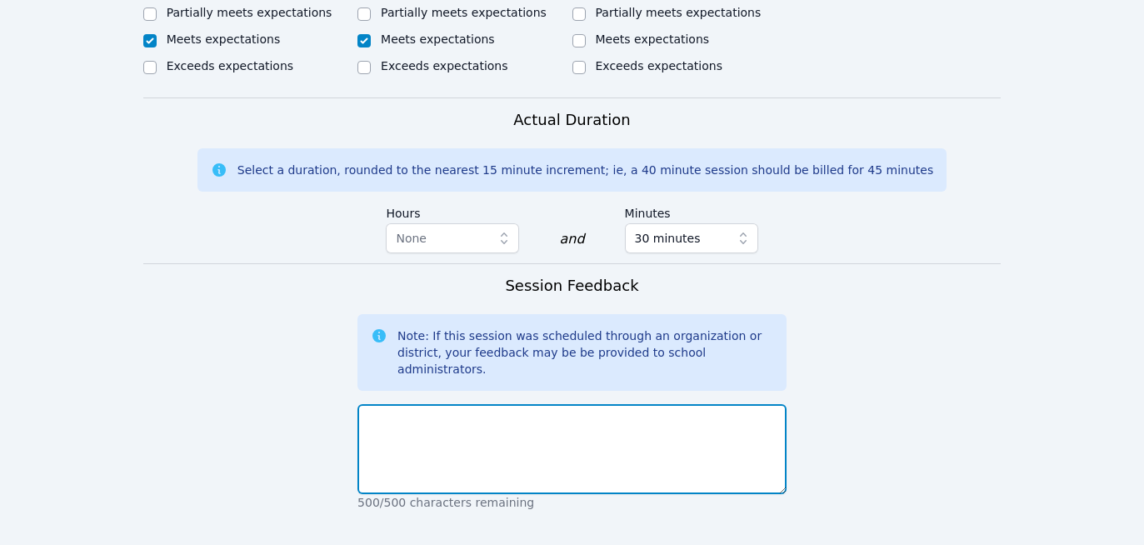
click at [423, 404] on textarea at bounding box center [571, 449] width 429 height 90
type textarea "G"
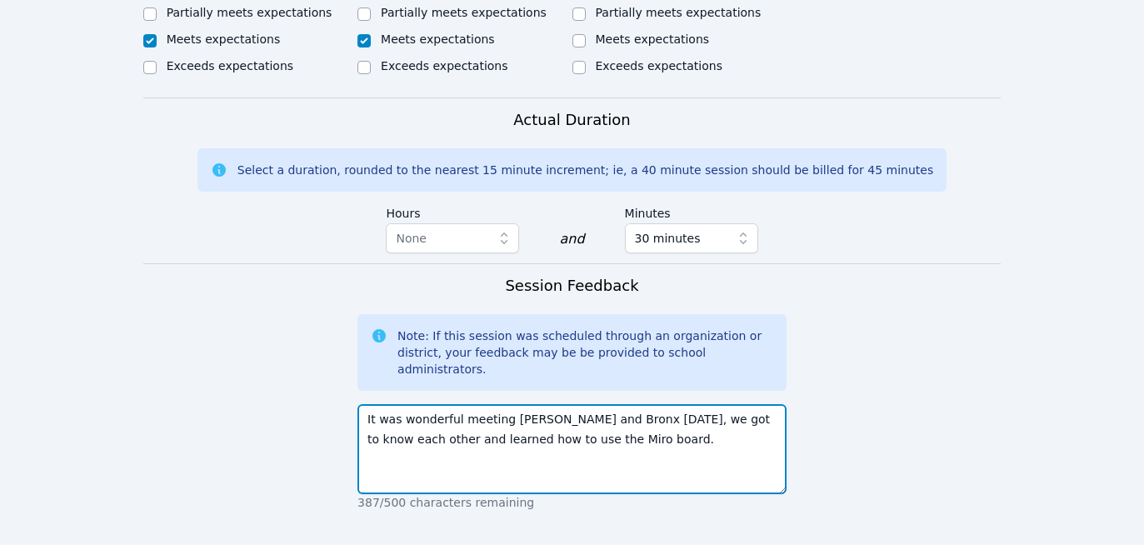
type textarea "It was wonderful meeting [PERSON_NAME] and Bronx [DATE], we got to know each ot…"
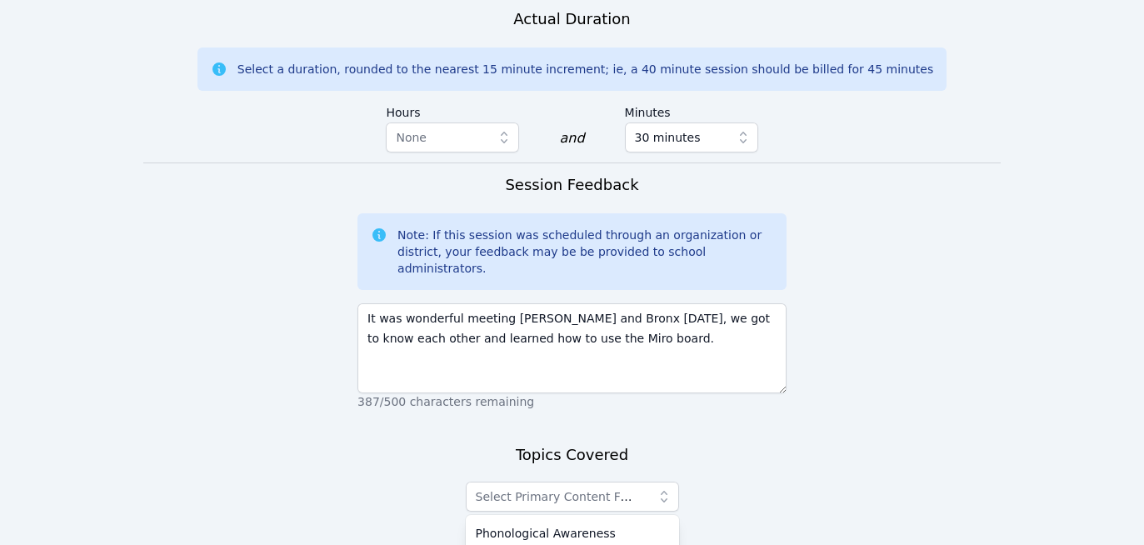
scroll to position [1214, 0]
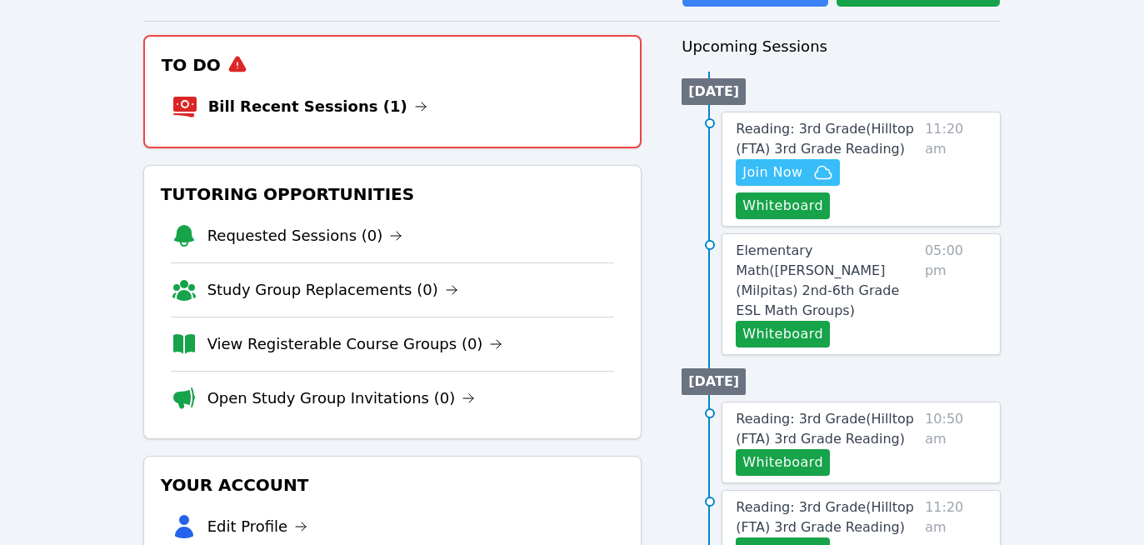
scroll to position [73, 0]
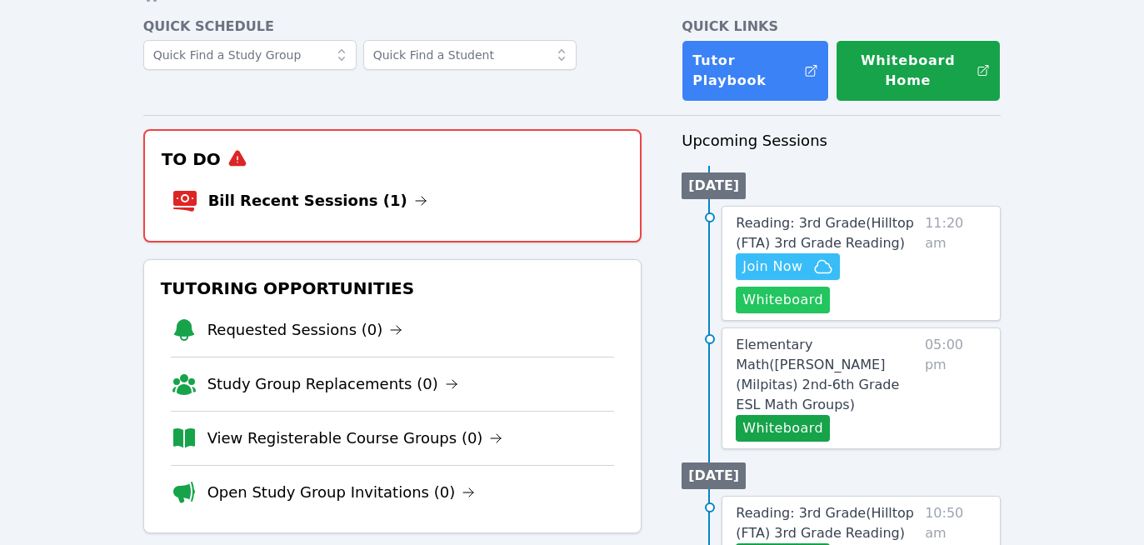
click at [771, 303] on button "Whiteboard" at bounding box center [782, 300] width 94 height 27
